Goal: Task Accomplishment & Management: Manage account settings

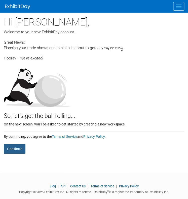
click at [23, 150] on button "Continue" at bounding box center [15, 149] width 22 height 10
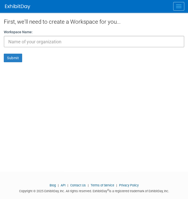
click at [32, 42] on input "text" at bounding box center [94, 42] width 181 height 12
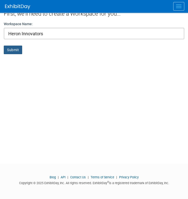
type input "Heron Innovators"
click at [9, 49] on button "Submit" at bounding box center [13, 50] width 18 height 9
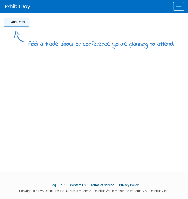
click at [20, 23] on button "Add Event" at bounding box center [16, 22] width 25 height 9
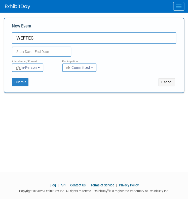
type input "WEFTEC"
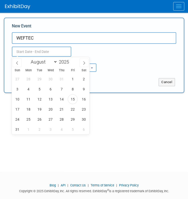
click at [25, 50] on input "text" at bounding box center [41, 52] width 59 height 10
click at [85, 64] on icon at bounding box center [84, 63] width 4 height 4
select select "8"
click at [29, 119] on span "29" at bounding box center [28, 119] width 10 height 10
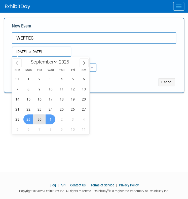
click at [50, 119] on span "1" at bounding box center [51, 119] width 10 height 10
type input "[DATE] to [DATE]"
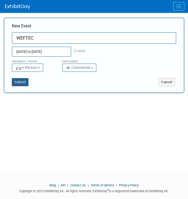
click at [26, 81] on button "Submit" at bounding box center [20, 82] width 17 height 8
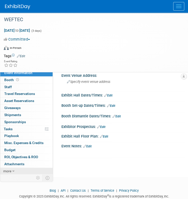
scroll to position [41, 0]
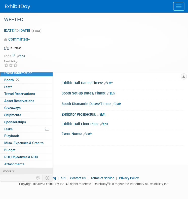
click at [13, 170] on icon at bounding box center [13, 172] width 2 height 4
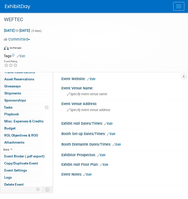
scroll to position [0, 0]
